Goal: Connect with others: Participate in discussion

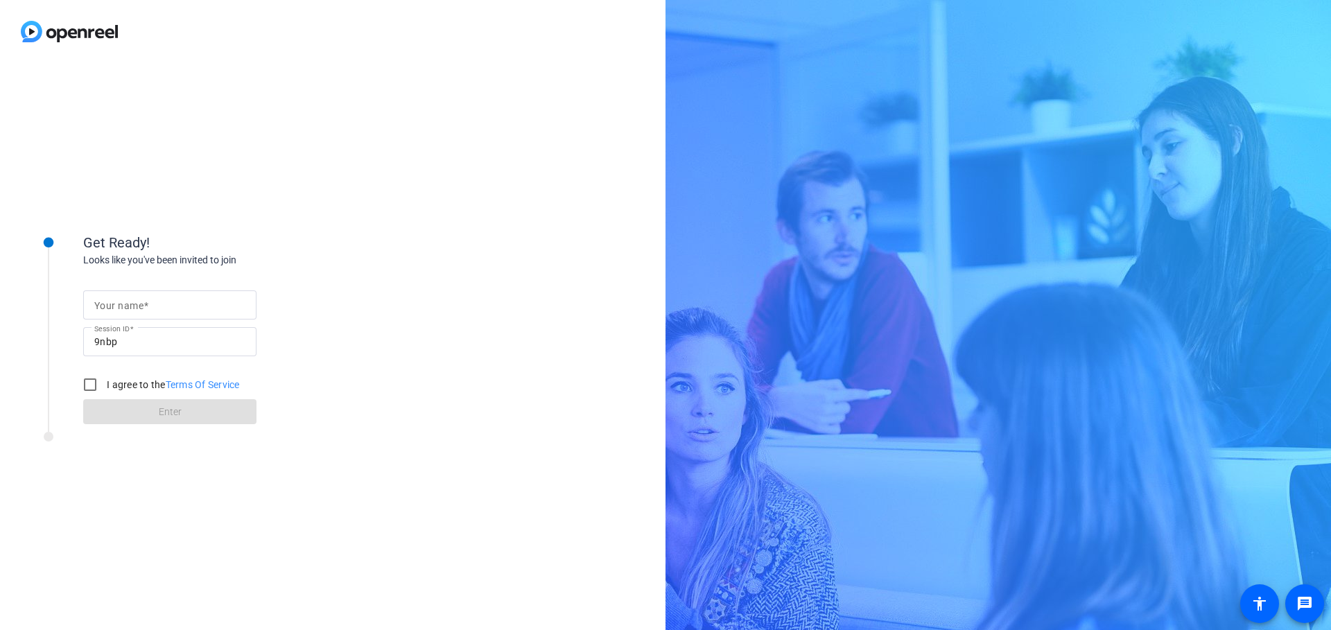
click at [157, 301] on input "Your name" at bounding box center [169, 305] width 151 height 17
type input "[PERSON_NAME]"
click at [89, 388] on input "I agree to the Terms Of Service" at bounding box center [90, 385] width 28 height 28
checkbox input "true"
click at [124, 406] on span at bounding box center [169, 411] width 173 height 33
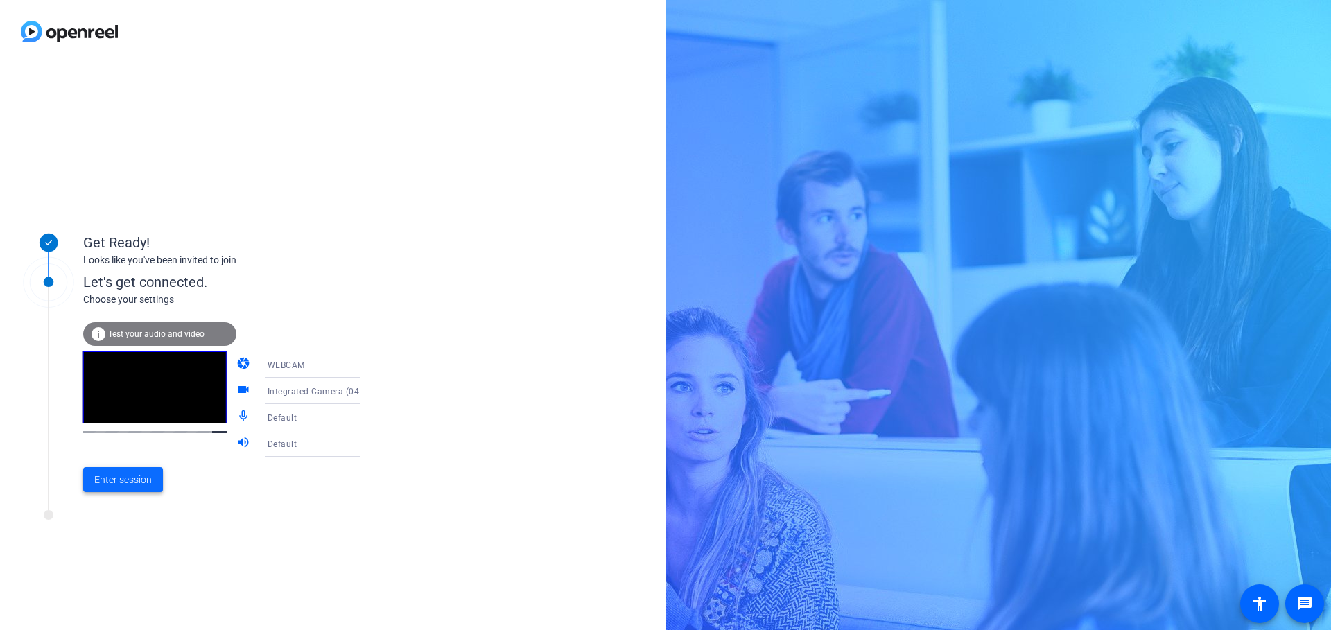
click at [132, 480] on span "Enter session" at bounding box center [123, 480] width 58 height 15
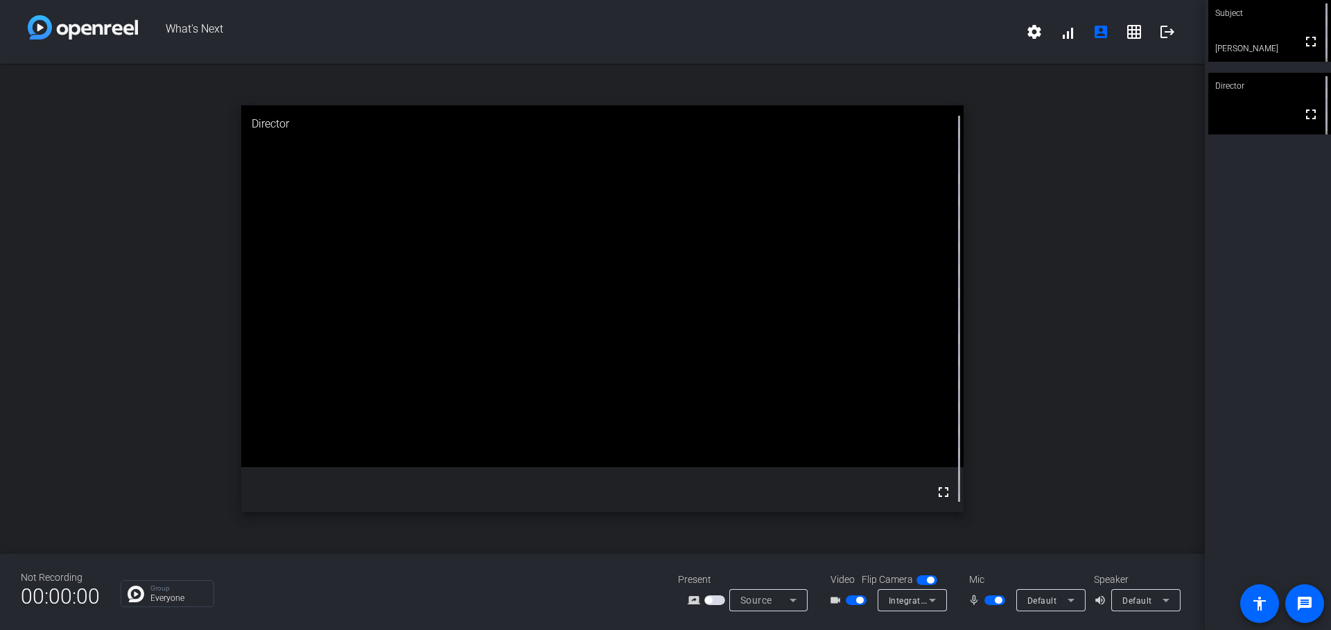
click at [1303, 349] on div "Subject fullscreen [PERSON_NAME] Director fullscreen" at bounding box center [1268, 315] width 126 height 630
click at [711, 602] on span "button" at bounding box center [708, 600] width 7 height 7
click at [442, 603] on div "Group Everyone" at bounding box center [389, 593] width 537 height 27
click at [1293, 383] on div "Subject fullscreen [PERSON_NAME] Director fullscreen" at bounding box center [1268, 315] width 126 height 630
click at [1252, 293] on div "Subject fullscreen [PERSON_NAME] Director fullscreen" at bounding box center [1268, 315] width 126 height 630
